Goal: Transaction & Acquisition: Purchase product/service

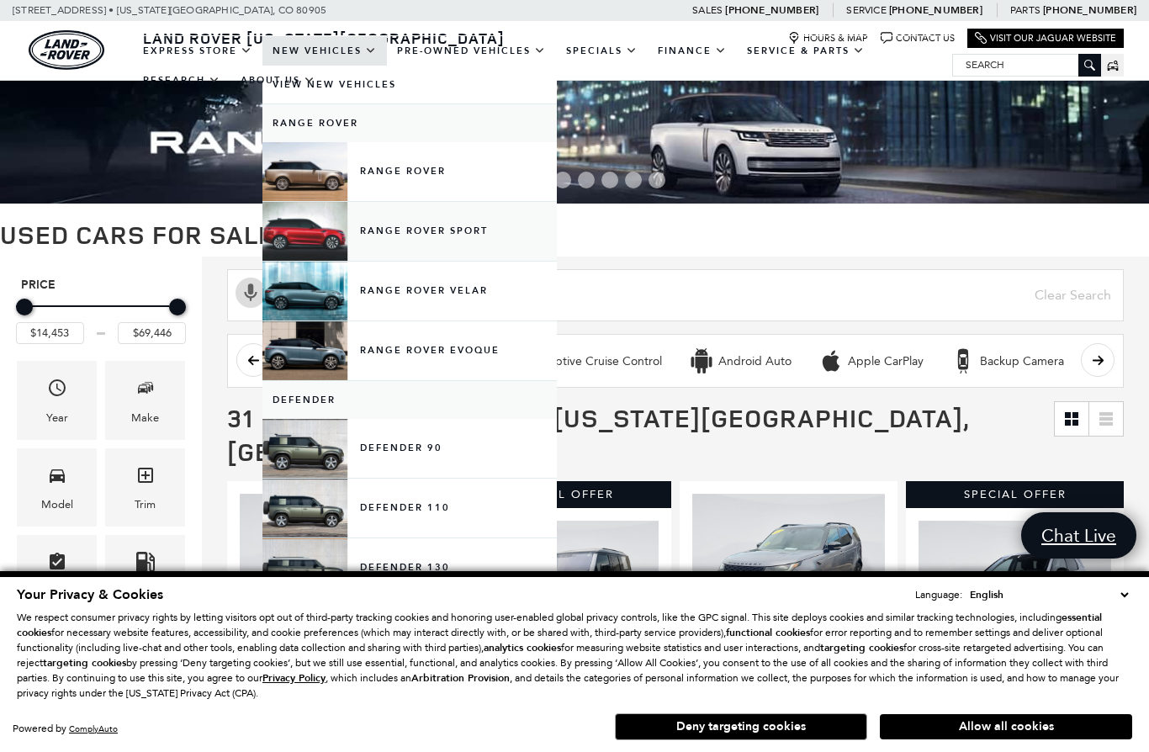
click at [415, 245] on link "Range Rover Sport" at bounding box center [409, 231] width 294 height 59
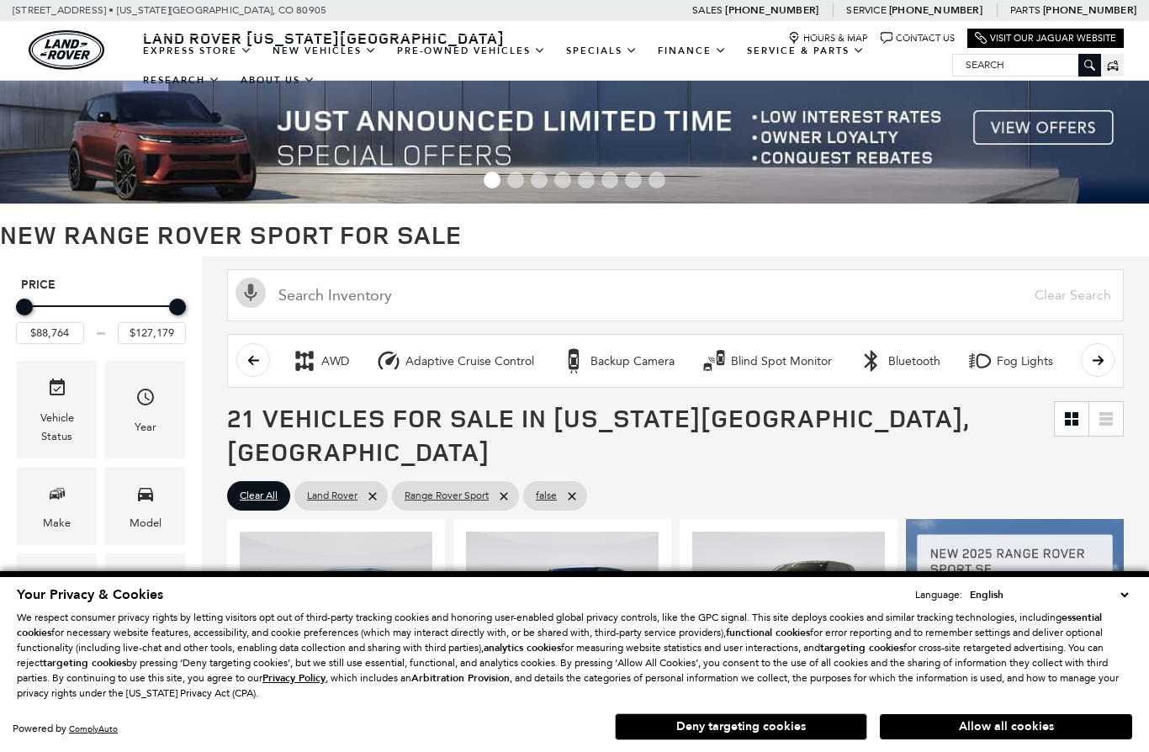
click at [968, 729] on div "Contact Us" at bounding box center [996, 731] width 102 height 14
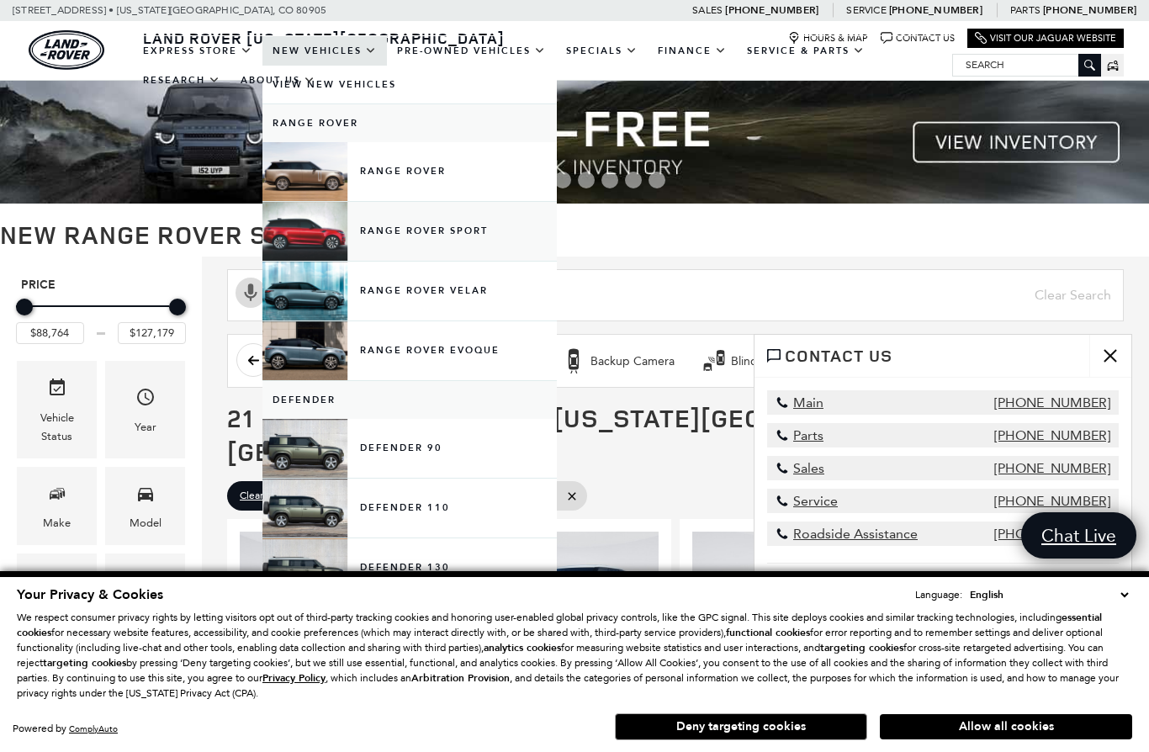
click at [381, 243] on link "Range Rover Sport" at bounding box center [409, 231] width 294 height 59
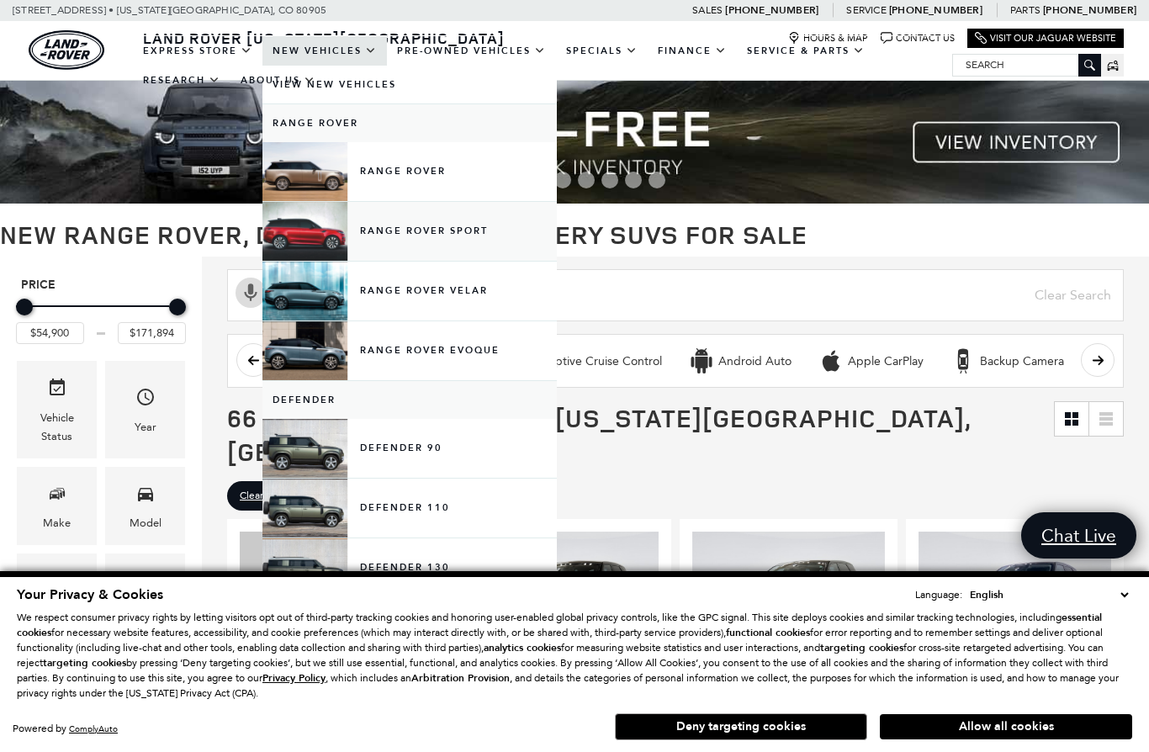
click at [360, 252] on link "Range Rover Sport" at bounding box center [409, 231] width 294 height 59
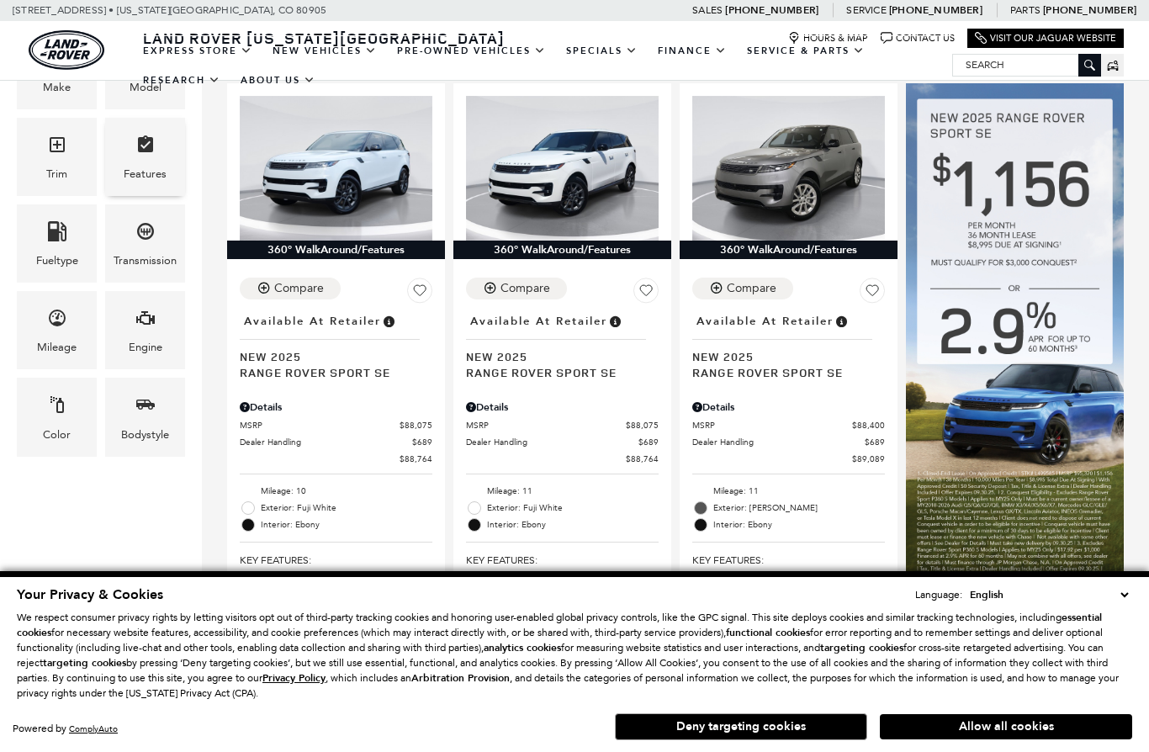
click at [138, 172] on div "Features" at bounding box center [145, 174] width 43 height 19
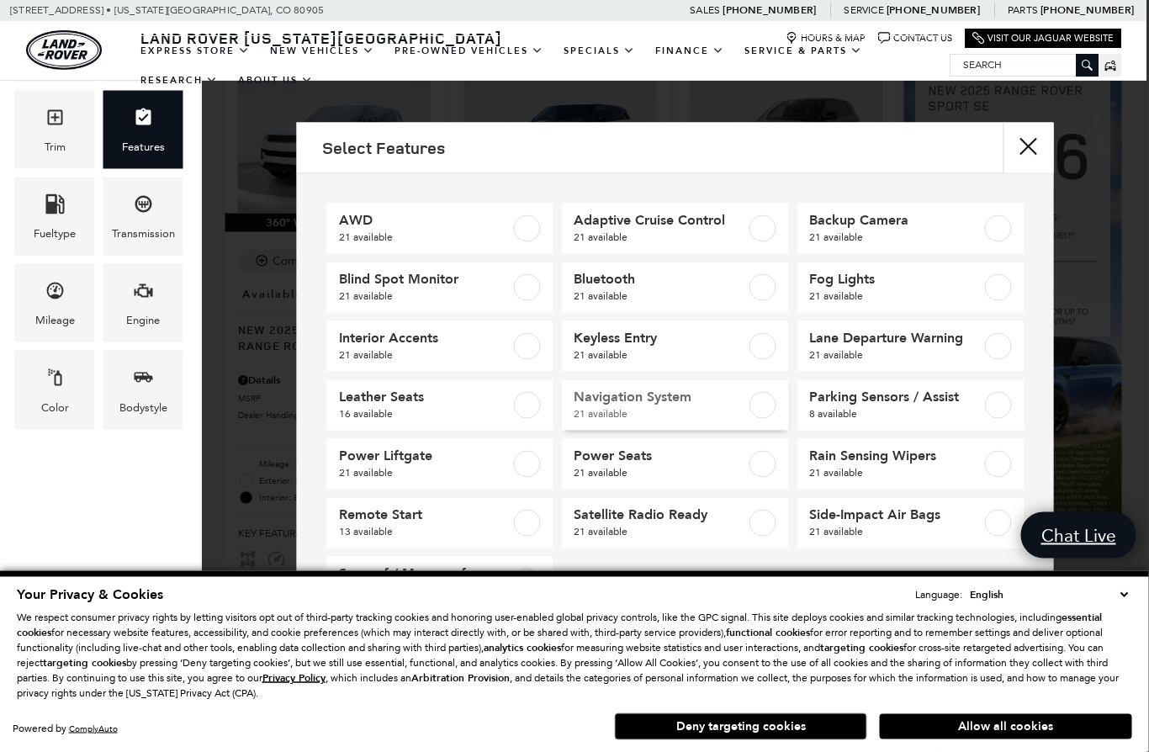
scroll to position [464, 3]
click at [1031, 147] on button "close" at bounding box center [1029, 148] width 50 height 50
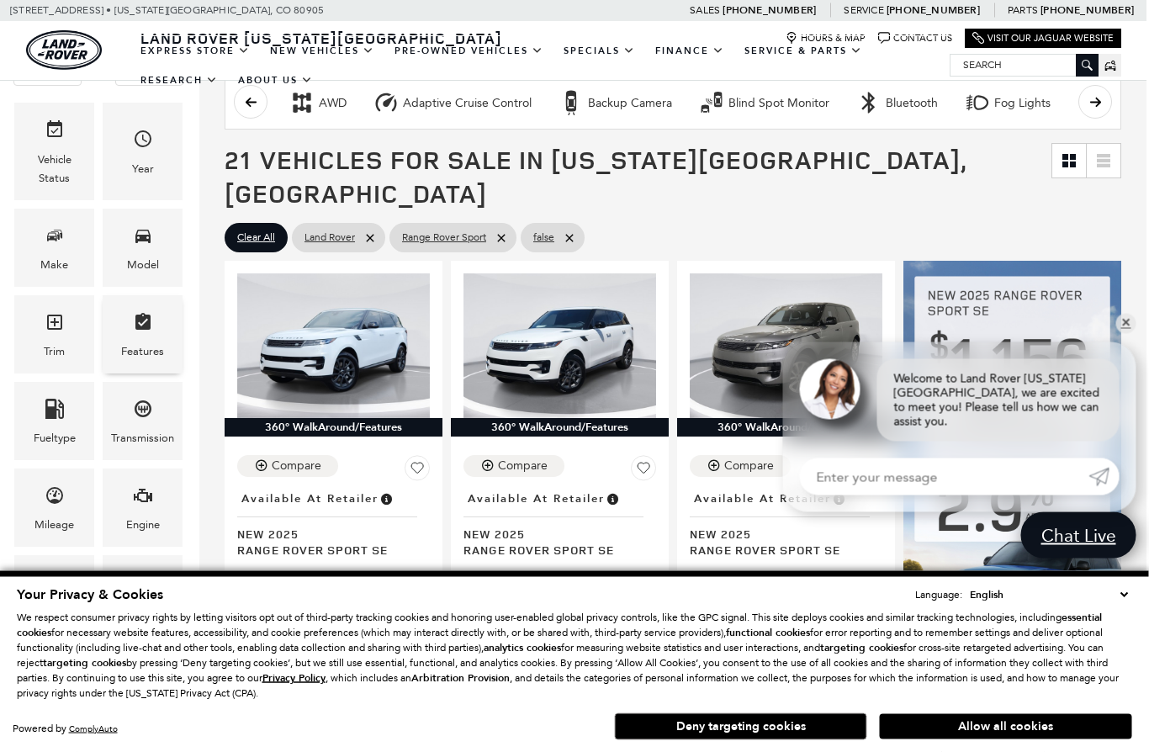
scroll to position [258, 3]
click at [65, 576] on div "Color" at bounding box center [54, 594] width 80 height 78
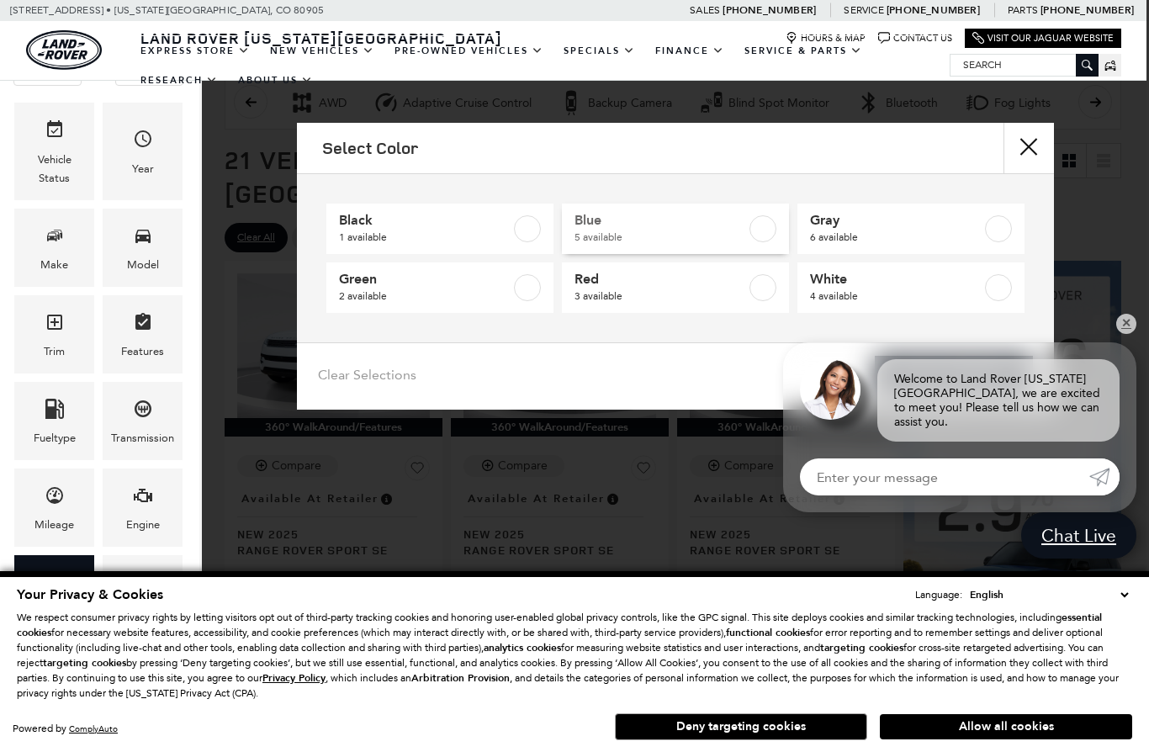
click at [768, 225] on label at bounding box center [763, 228] width 27 height 27
type input "$93,144"
type input "$122,484"
checkbox input "true"
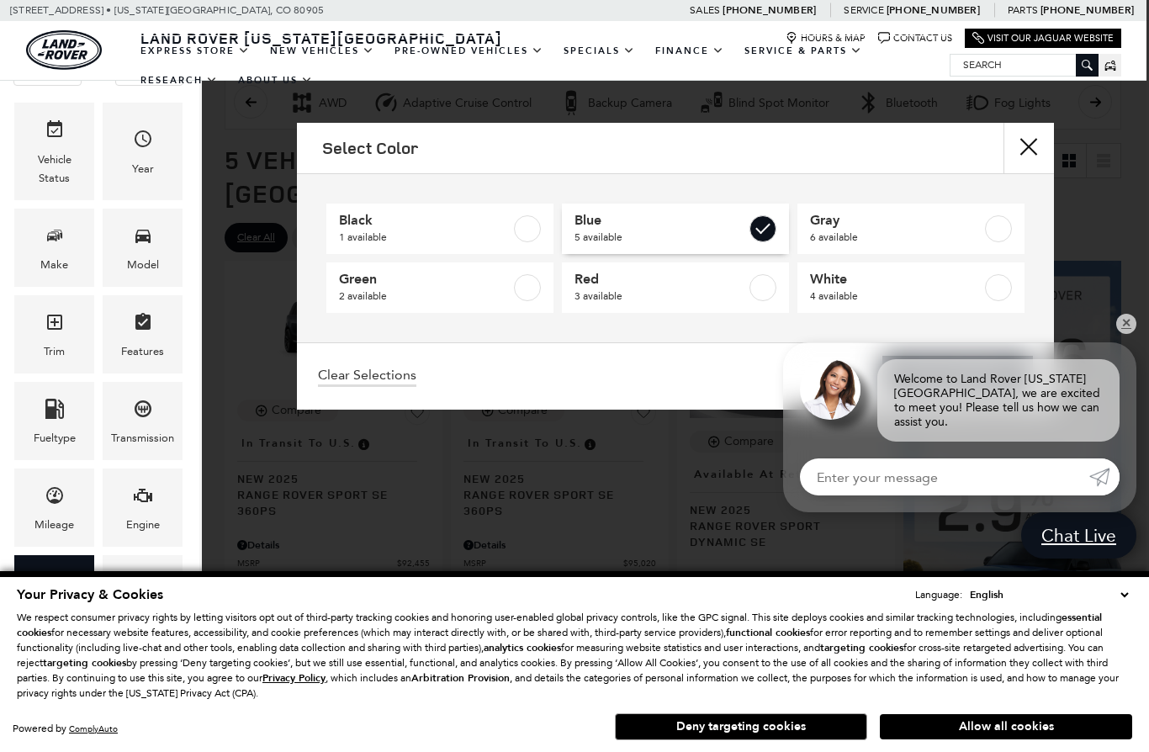
scroll to position [0, 3]
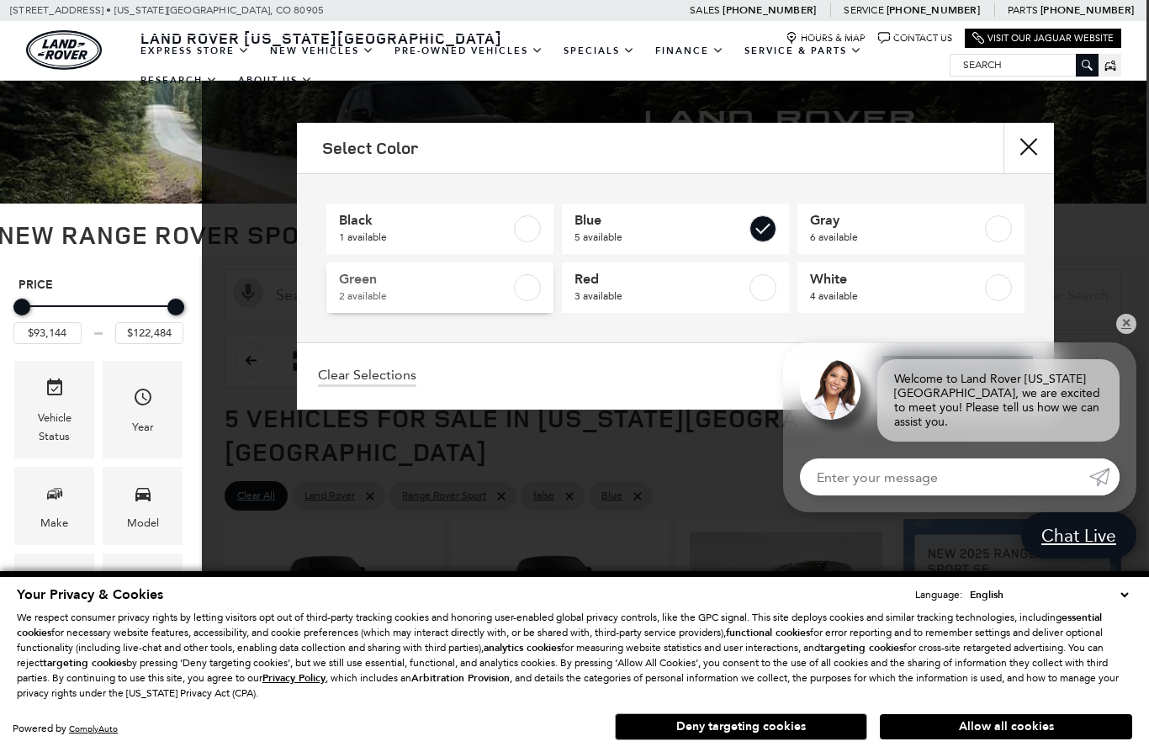
click at [526, 294] on label at bounding box center [527, 287] width 27 height 27
checkbox input "true"
click at [959, 366] on link "View 7 Matches" at bounding box center [958, 376] width 151 height 41
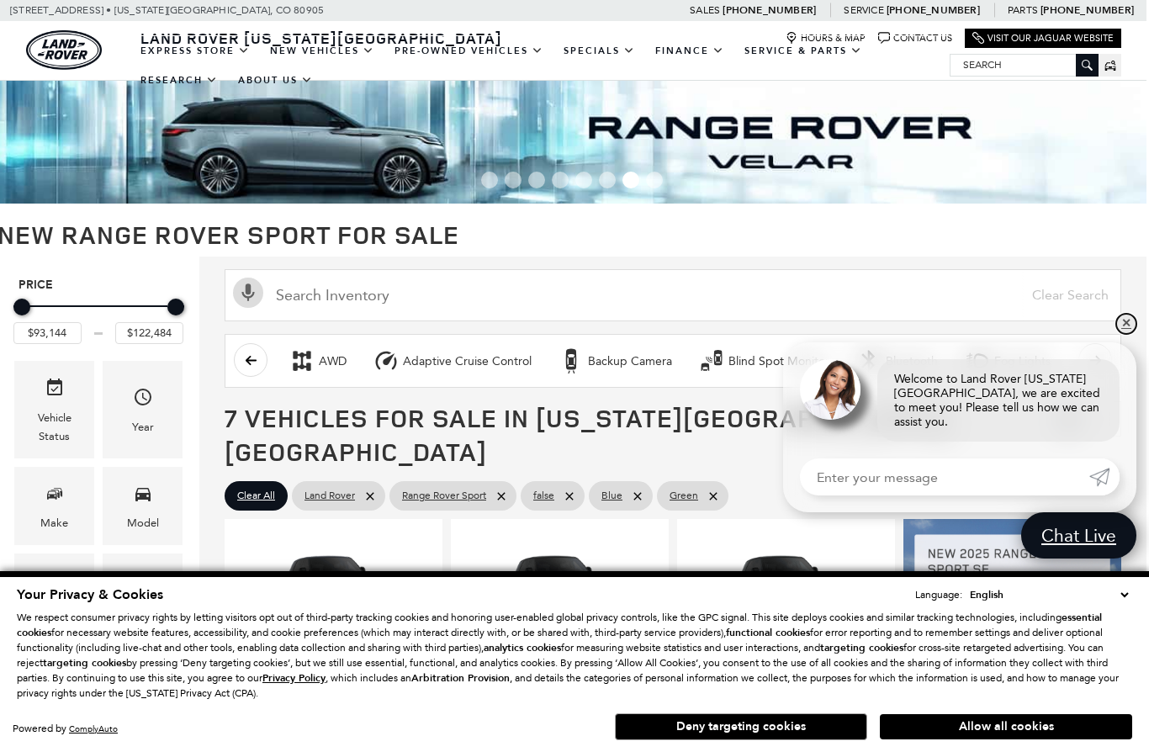
click at [1130, 334] on link "✕" at bounding box center [1126, 324] width 20 height 20
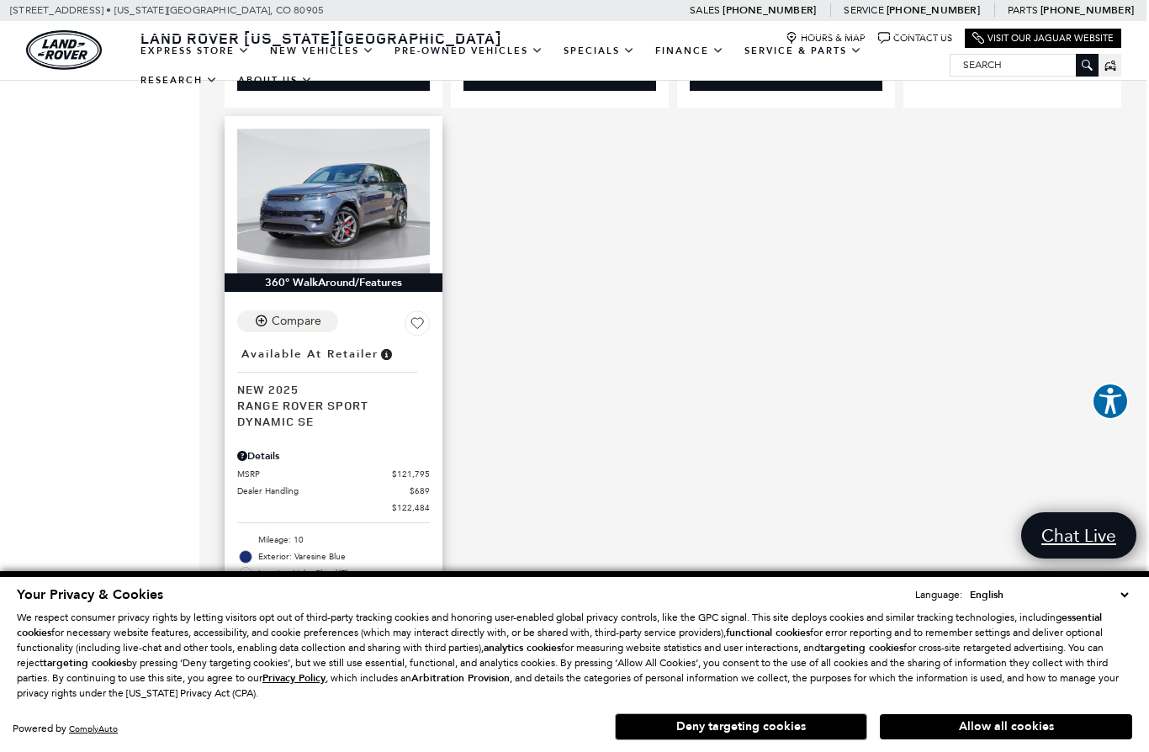
scroll to position [1707, 3]
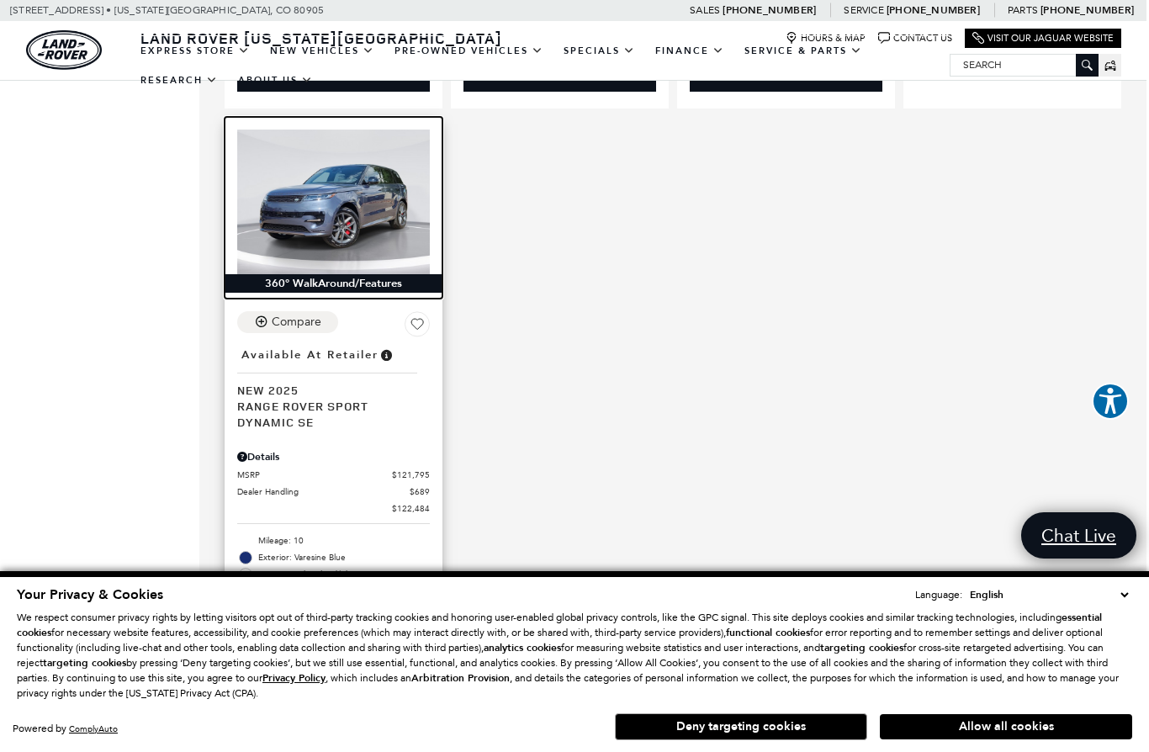
click at [330, 199] on img at bounding box center [333, 202] width 193 height 145
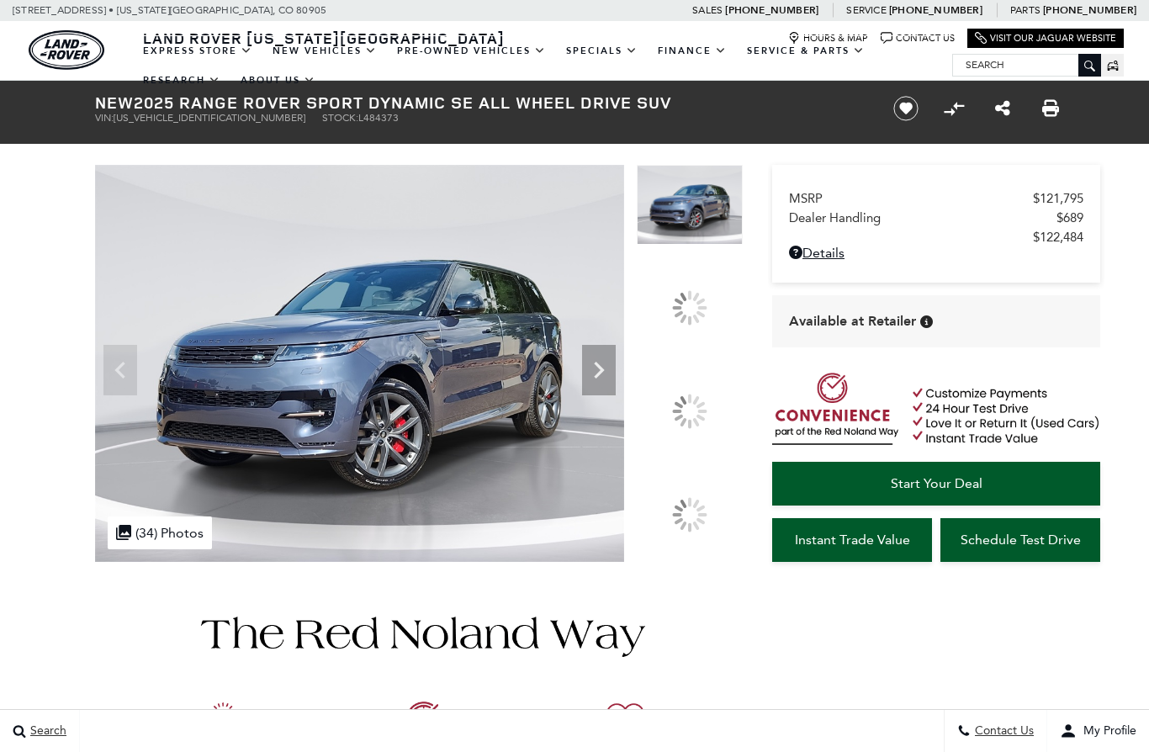
drag, startPoint x: 0, startPoint y: 0, endPoint x: 690, endPoint y: 173, distance: 711.3
click at [690, 394] on div at bounding box center [689, 411] width 35 height 35
click at [690, 173] on div at bounding box center [690, 372] width 106 height 414
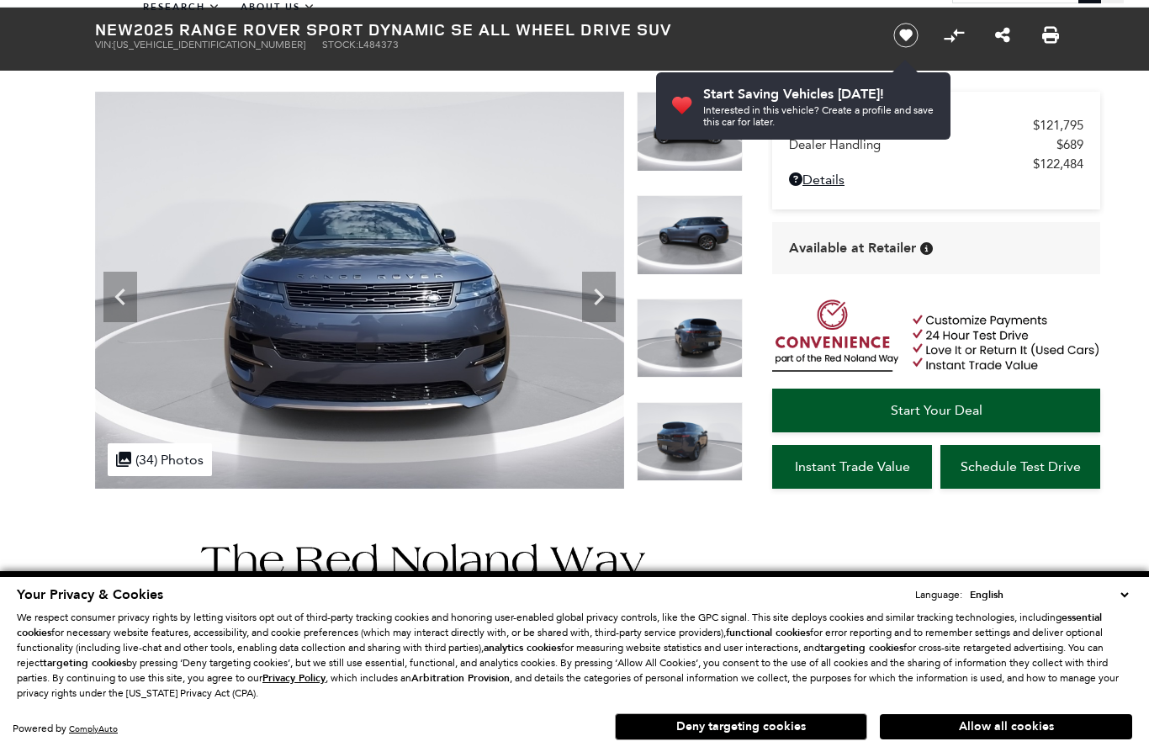
scroll to position [73, 0]
click at [672, 361] on img at bounding box center [690, 339] width 106 height 80
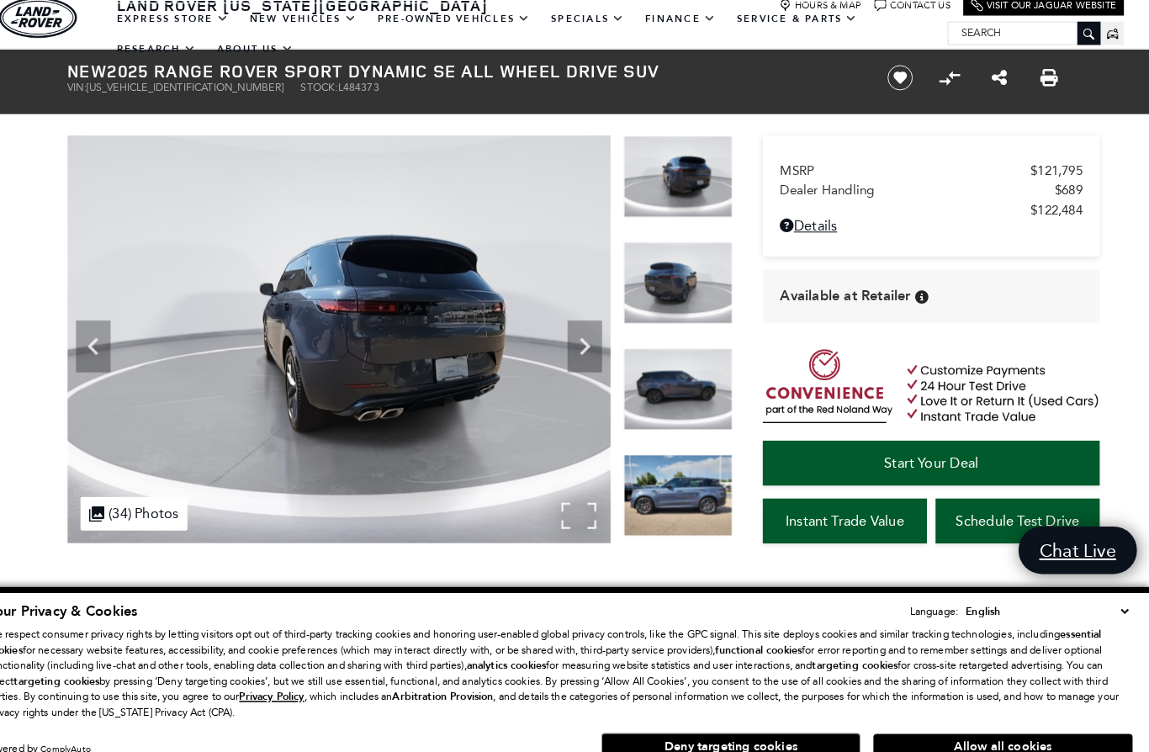
scroll to position [0, 0]
